Goal: Transaction & Acquisition: Purchase product/service

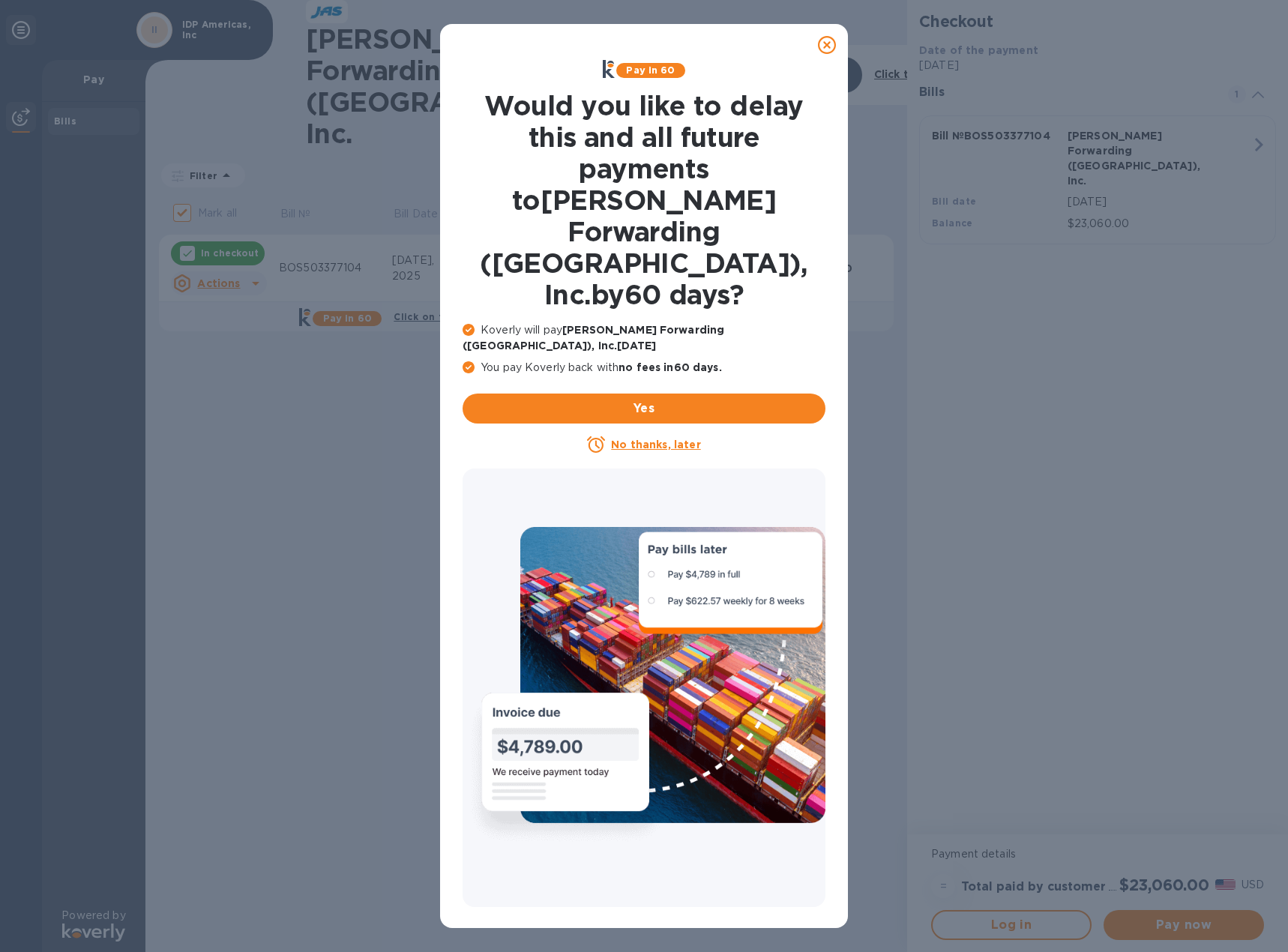
click at [827, 48] on icon at bounding box center [827, 45] width 18 height 18
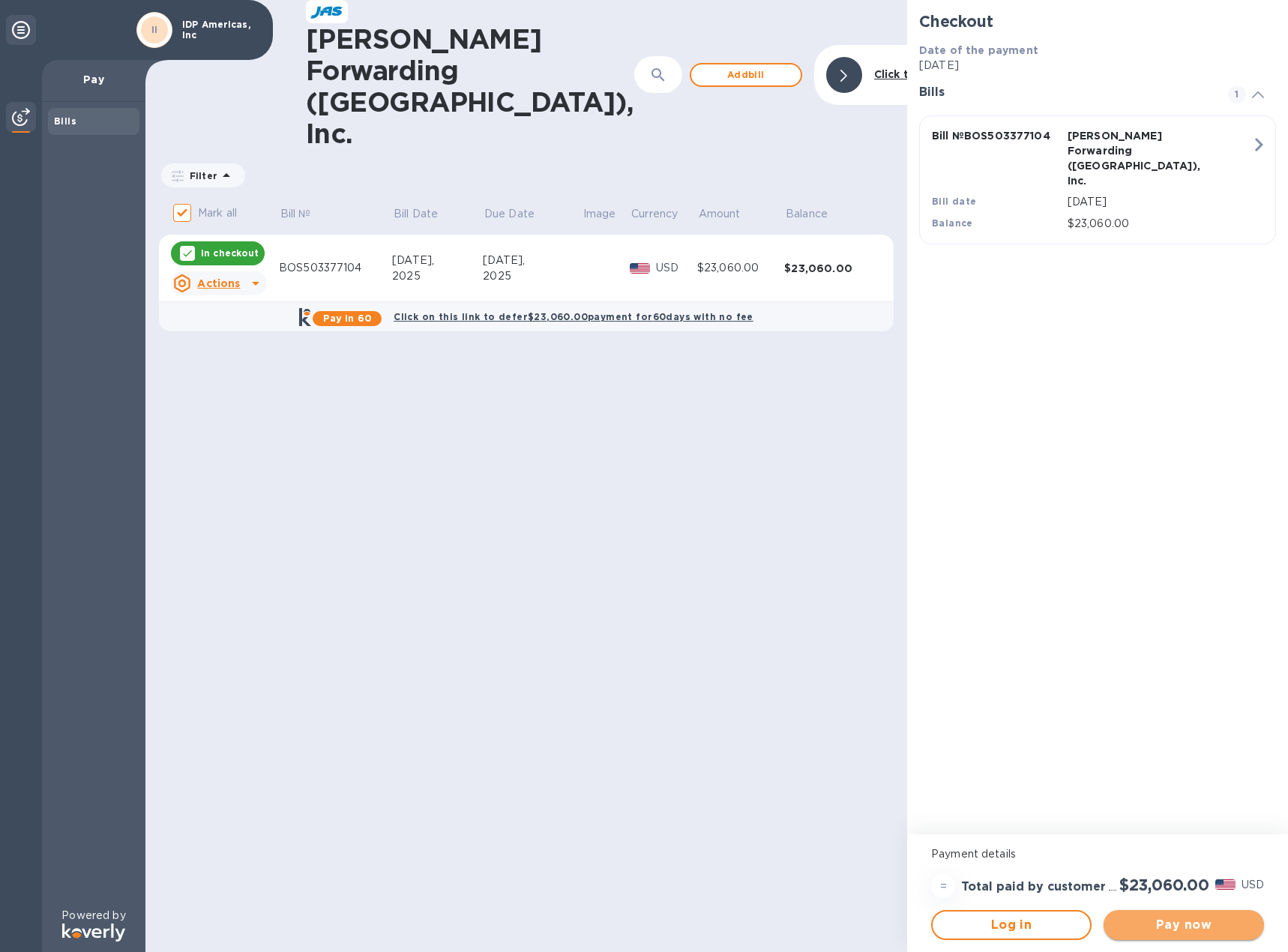
click at [1184, 926] on span "Pay now" at bounding box center [1184, 925] width 137 height 18
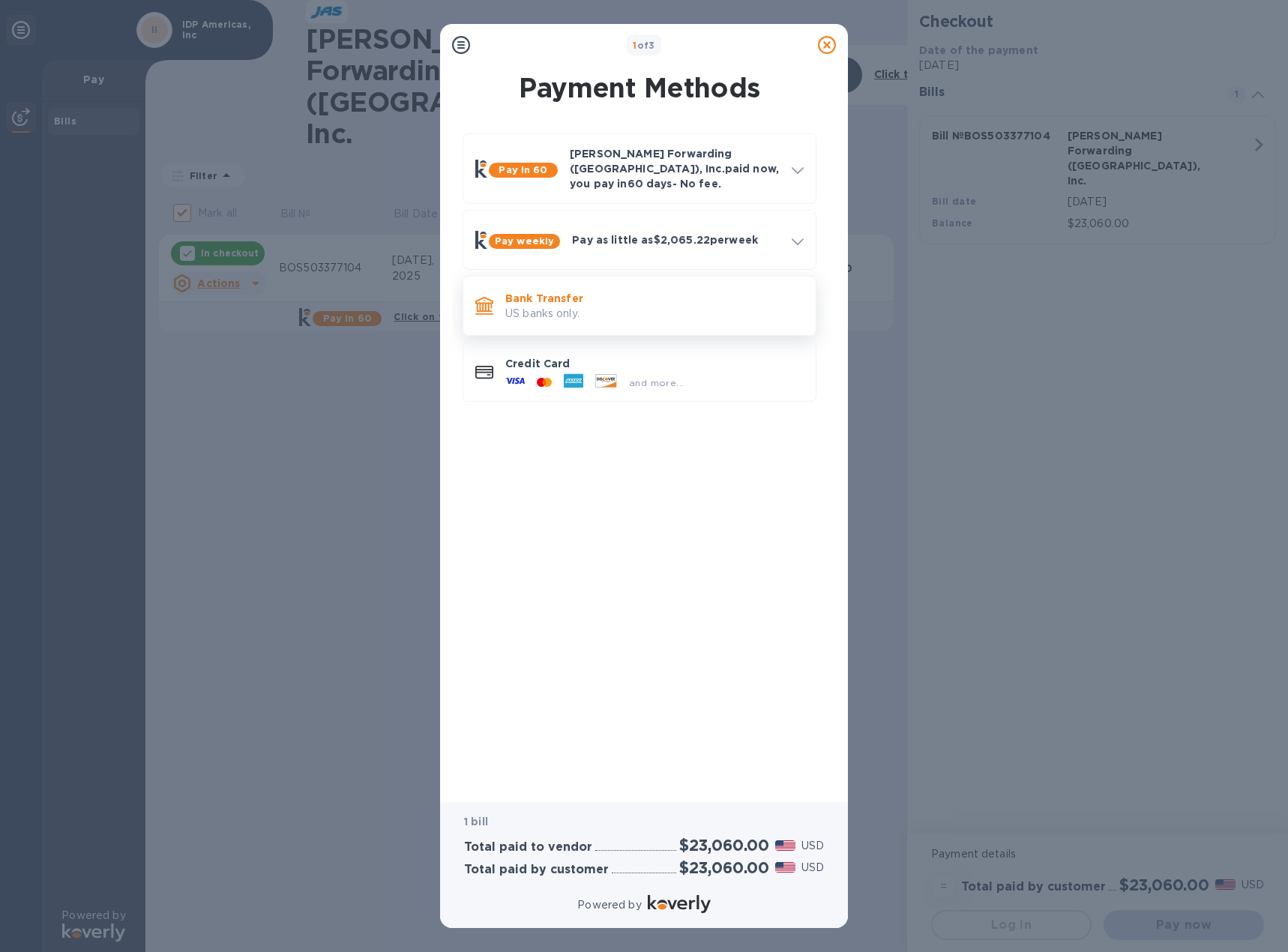
click at [593, 306] on p "US banks only." at bounding box center [654, 313] width 299 height 16
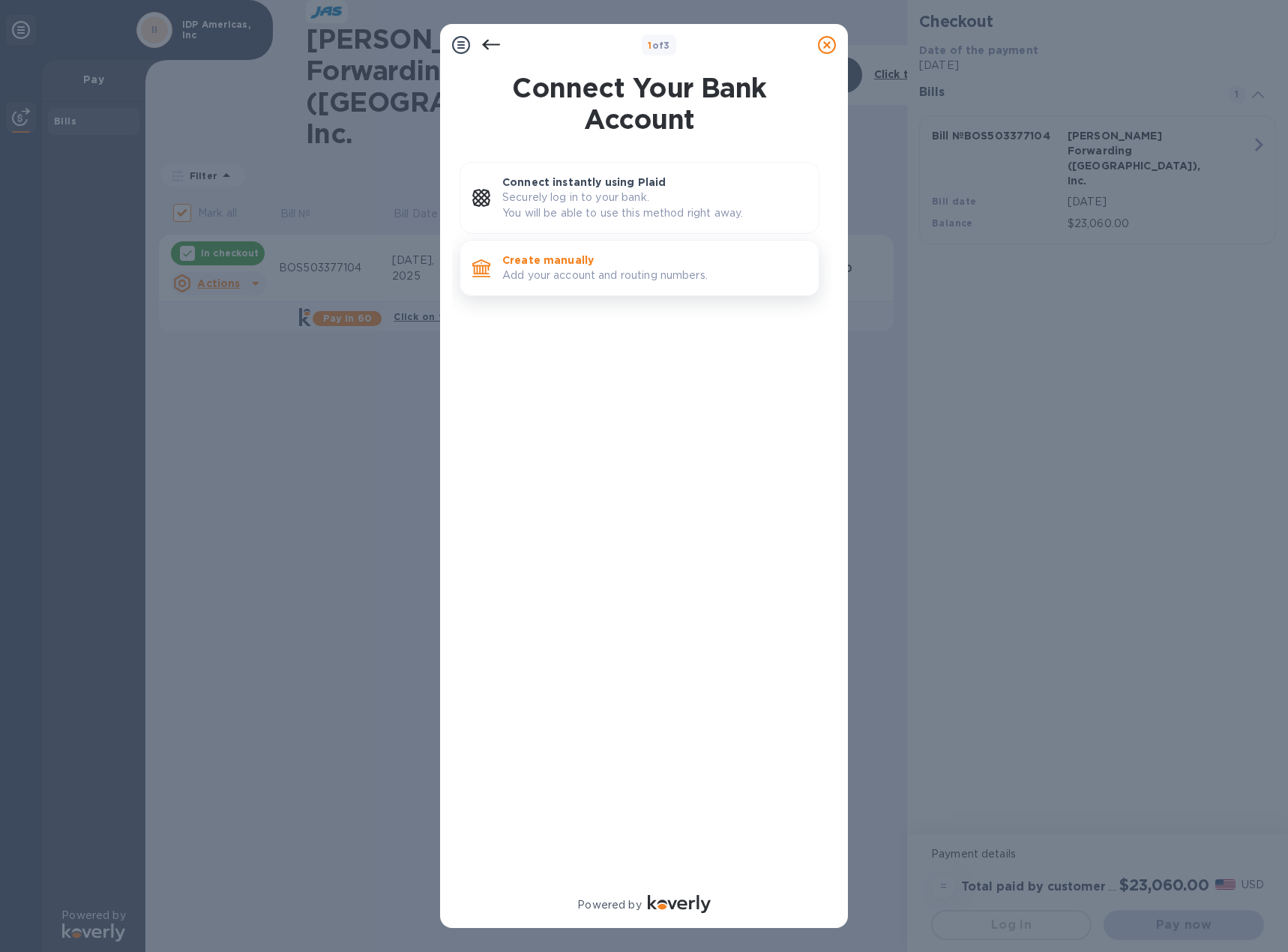
click at [594, 275] on p "Add your account and routing numbers." at bounding box center [654, 275] width 305 height 16
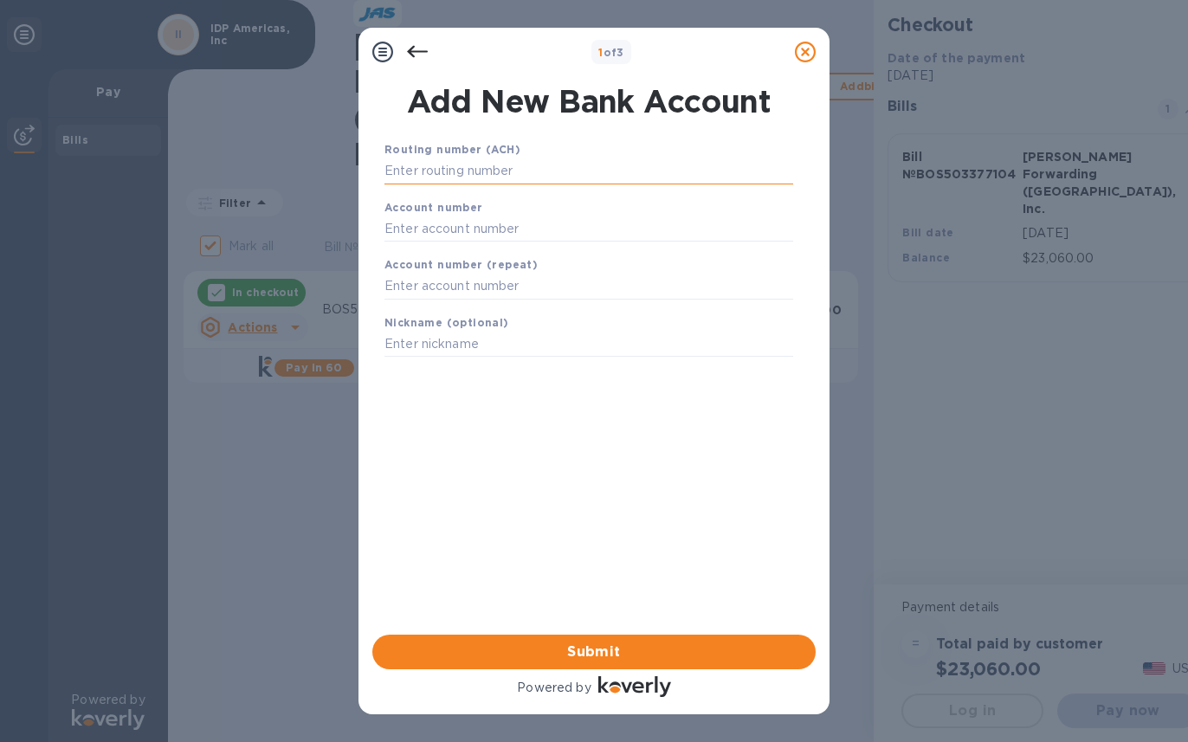
click at [581, 173] on input "text" at bounding box center [589, 172] width 409 height 26
click at [564, 169] on input "text" at bounding box center [589, 172] width 409 height 26
type input "0"
click at [390, 177] on input "text" at bounding box center [589, 172] width 409 height 26
paste input "021000021"
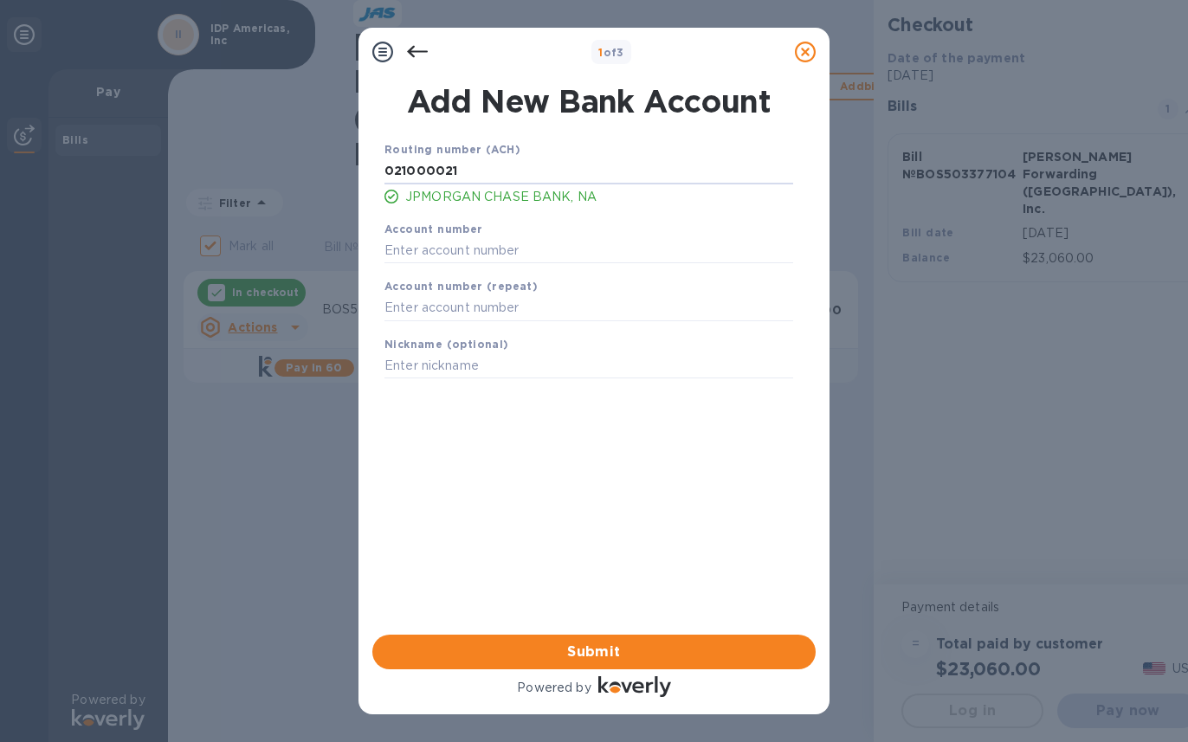
type input "021000021"
click at [586, 251] on input "text" at bounding box center [589, 250] width 409 height 26
paste input "701687801"
type input "701687801"
click at [564, 309] on input "text" at bounding box center [589, 308] width 409 height 26
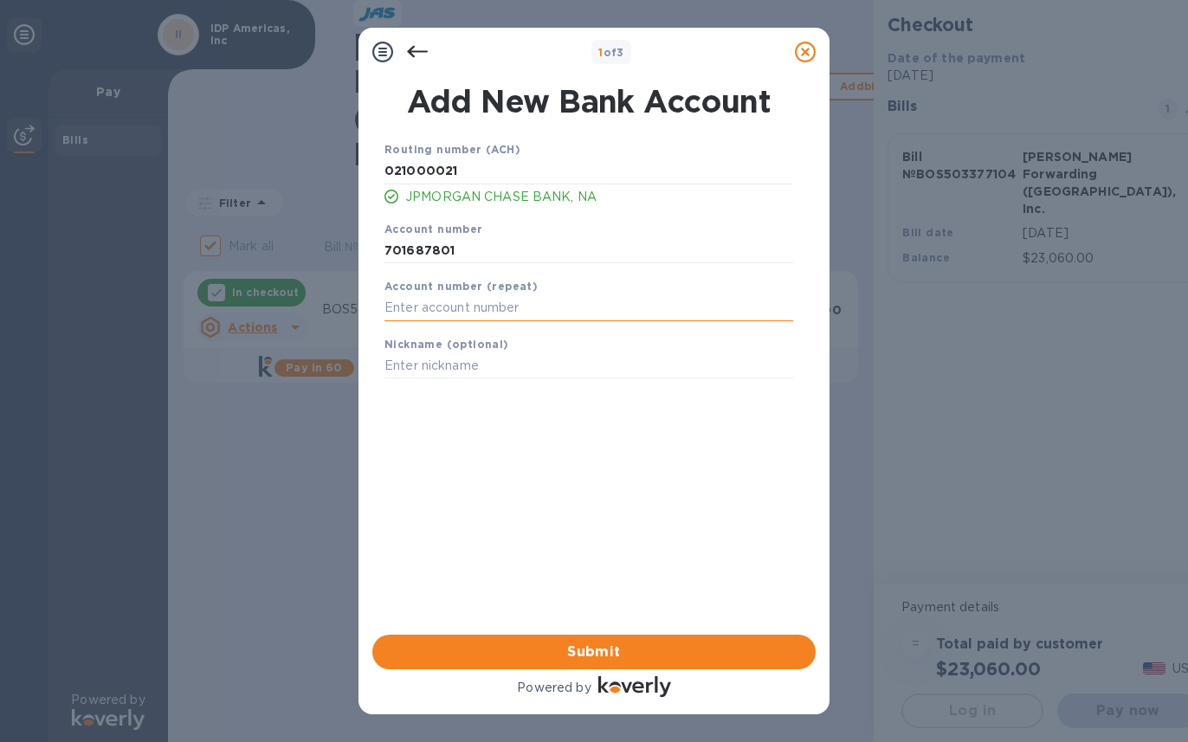
paste input "701687801"
type input "701687801"
click at [541, 372] on input "text" at bounding box center [589, 366] width 409 height 26
click at [668, 664] on button "Submit" at bounding box center [594, 652] width 444 height 35
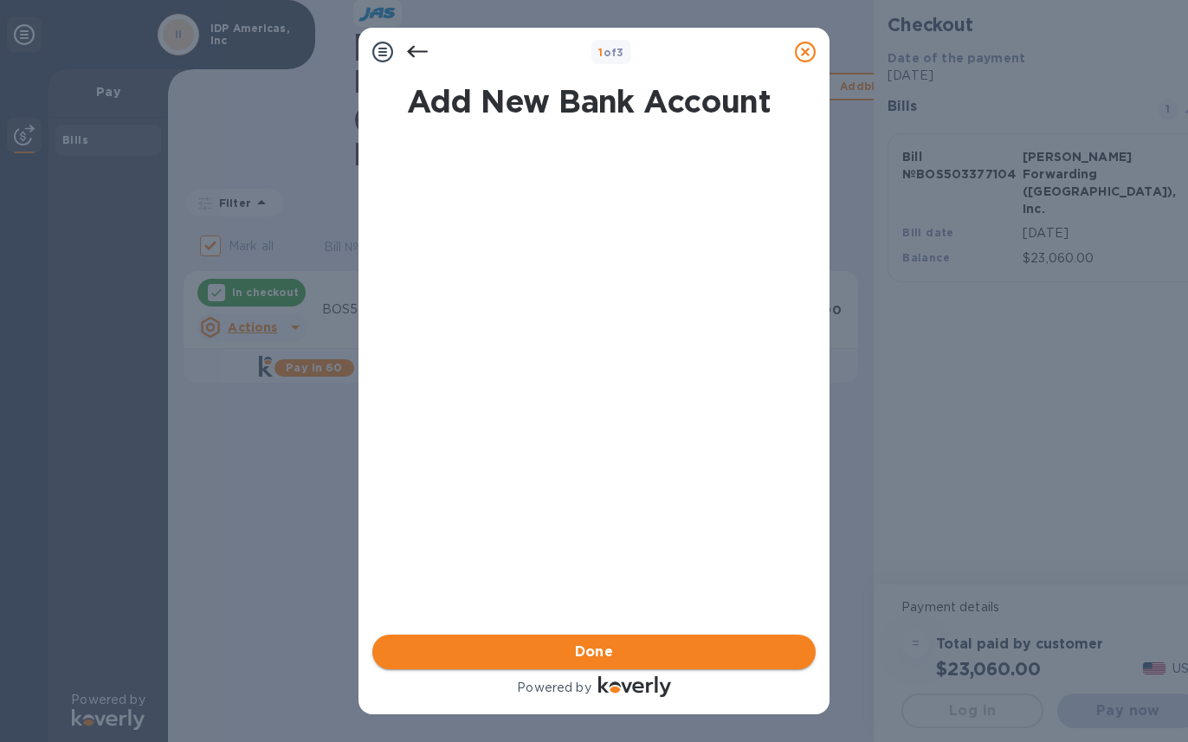
click at [668, 664] on button "Done" at bounding box center [594, 652] width 444 height 35
